Goal: Task Accomplishment & Management: Use online tool/utility

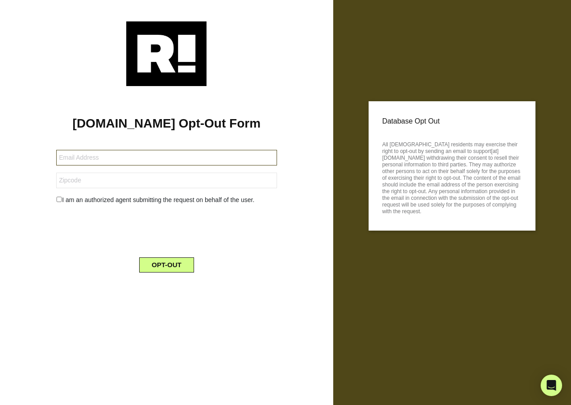
type input "[EMAIL_ADDRESS][DOMAIN_NAME]"
type input "52803"
type input "[EMAIL_ADDRESS][DOMAIN_NAME]"
type input "73130"
